Goal: Task Accomplishment & Management: Manage account settings

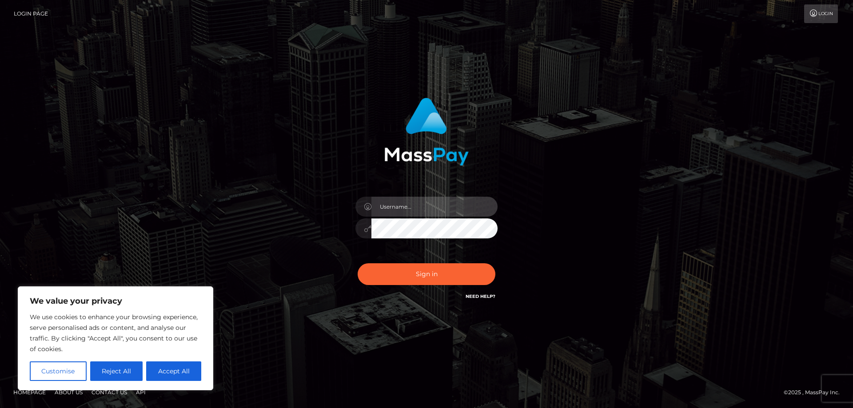
click at [430, 204] on input "text" at bounding box center [434, 207] width 126 height 20
type input "pandaawa"
click at [358, 263] on button "Sign in" at bounding box center [427, 274] width 138 height 22
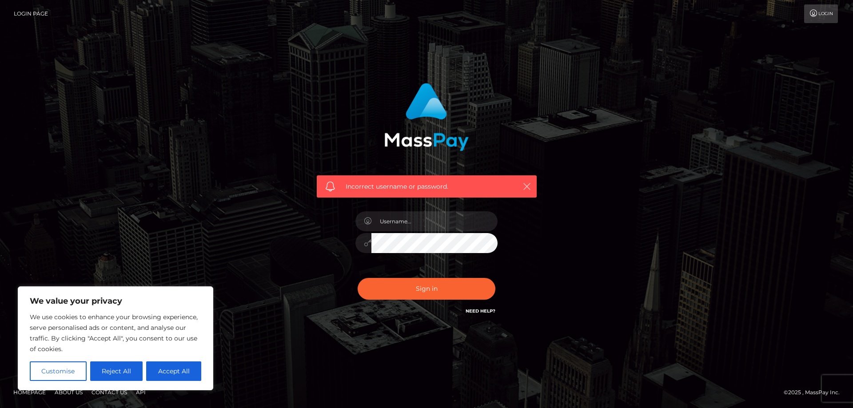
click at [530, 187] on icon "button" at bounding box center [527, 186] width 9 height 9
click at [448, 224] on input "text" at bounding box center [434, 222] width 126 height 20
type input "[PERSON_NAME][EMAIL_ADDRESS][DOMAIN_NAME]"
click at [358, 278] on button "Sign in" at bounding box center [427, 289] width 138 height 22
click at [523, 186] on icon "button" at bounding box center [527, 186] width 9 height 9
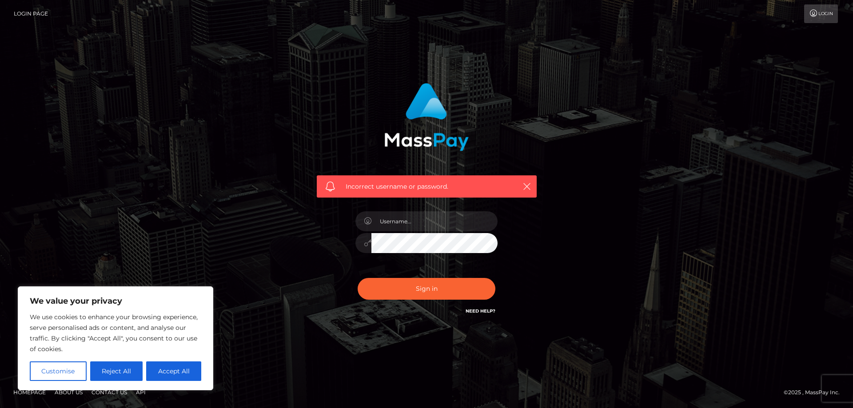
click at [450, 210] on div at bounding box center [427, 239] width 156 height 68
click at [449, 221] on input "text" at bounding box center [434, 222] width 126 height 20
type input "p"
type input "Pandaawa"
click at [358, 278] on button "Sign in" at bounding box center [427, 289] width 138 height 22
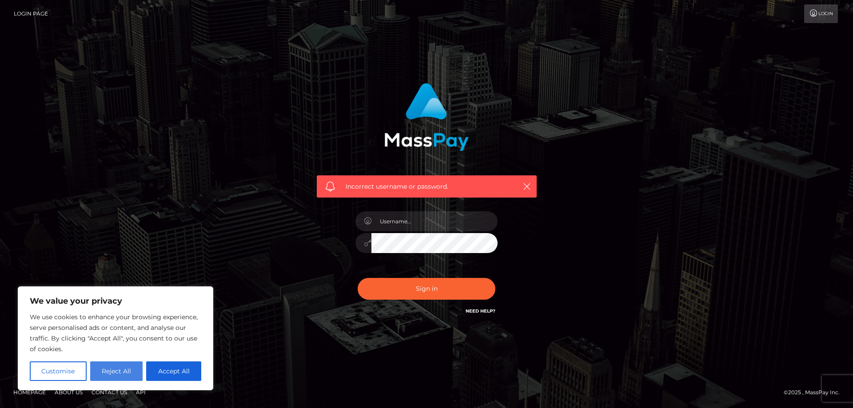
click at [127, 379] on button "Reject All" at bounding box center [116, 372] width 53 height 20
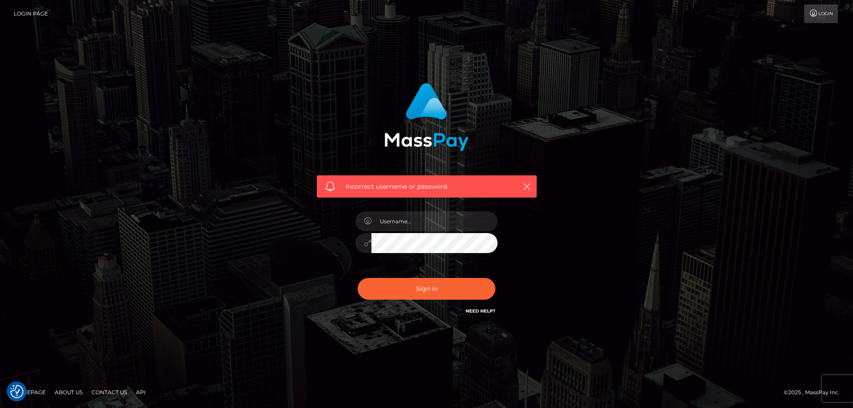
click at [476, 309] on link "Need Help?" at bounding box center [481, 311] width 30 height 6
